Goal: Find contact information: Find contact information

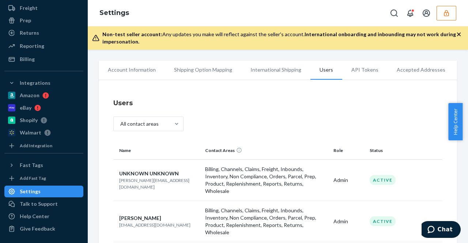
click at [443, 13] on icon "button" at bounding box center [446, 13] width 7 height 7
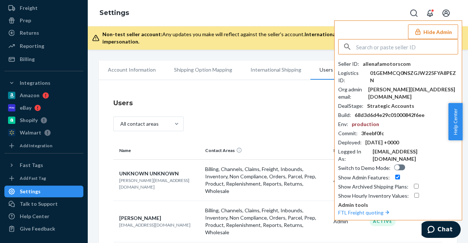
click at [408, 45] on input "text" at bounding box center [407, 46] width 102 height 15
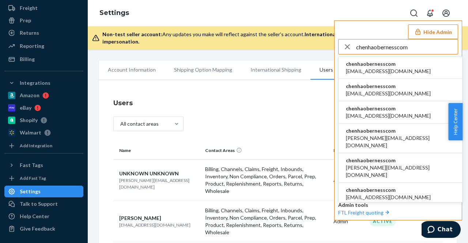
type input "chenhaobernesscom"
click at [381, 65] on span "chenhaobernesscom" at bounding box center [388, 63] width 85 height 7
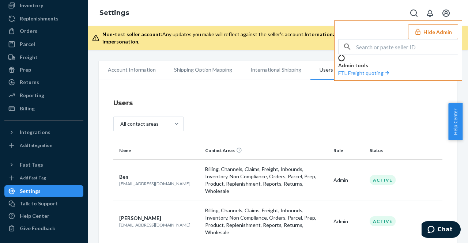
scroll to position [55, 0]
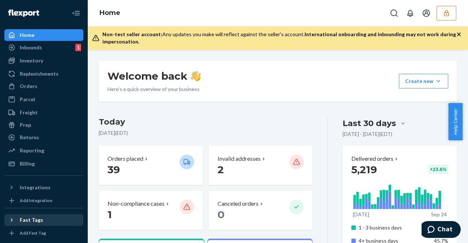
scroll to position [55, 0]
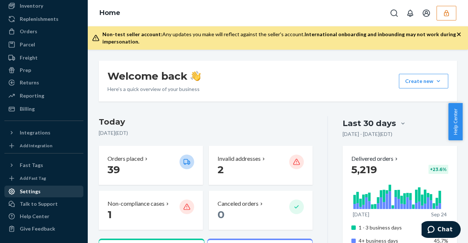
click at [35, 196] on div "Settings" at bounding box center [44, 191] width 78 height 10
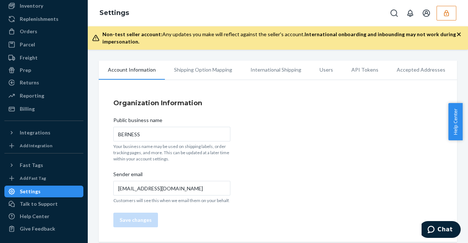
click at [323, 71] on li "Users" at bounding box center [326, 70] width 32 height 18
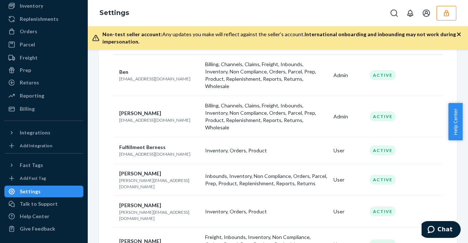
scroll to position [119, 0]
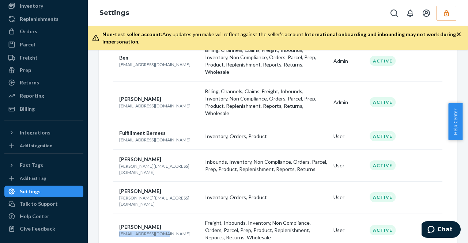
drag, startPoint x: 118, startPoint y: 208, endPoint x: 165, endPoint y: 211, distance: 47.3
click at [165, 214] on td "[PERSON_NAME] [EMAIL_ADDRESS][DOMAIN_NAME]" at bounding box center [157, 231] width 89 height 34
copy p "[EMAIL_ADDRESS][DOMAIN_NAME]"
